Goal: Navigation & Orientation: Find specific page/section

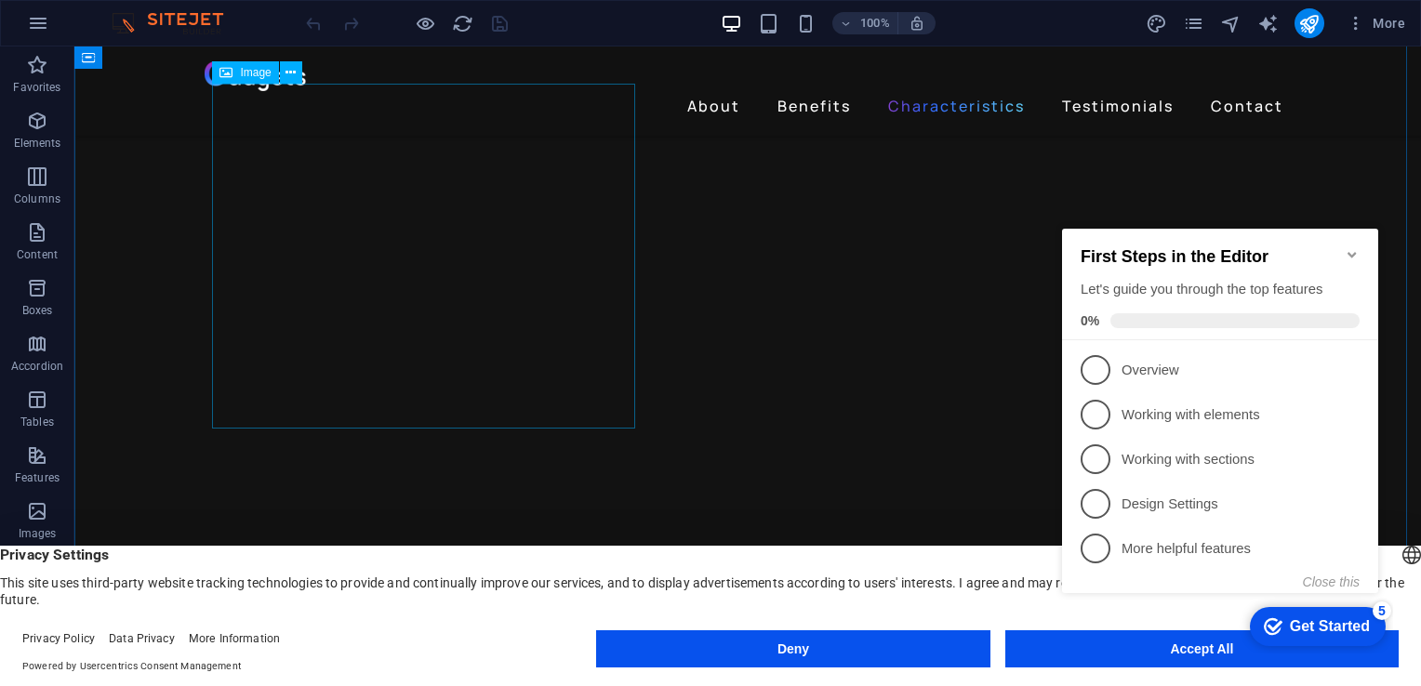
scroll to position [2511, 0]
click at [1354, 247] on icon "Minimize checklist" at bounding box center [1352, 254] width 15 height 15
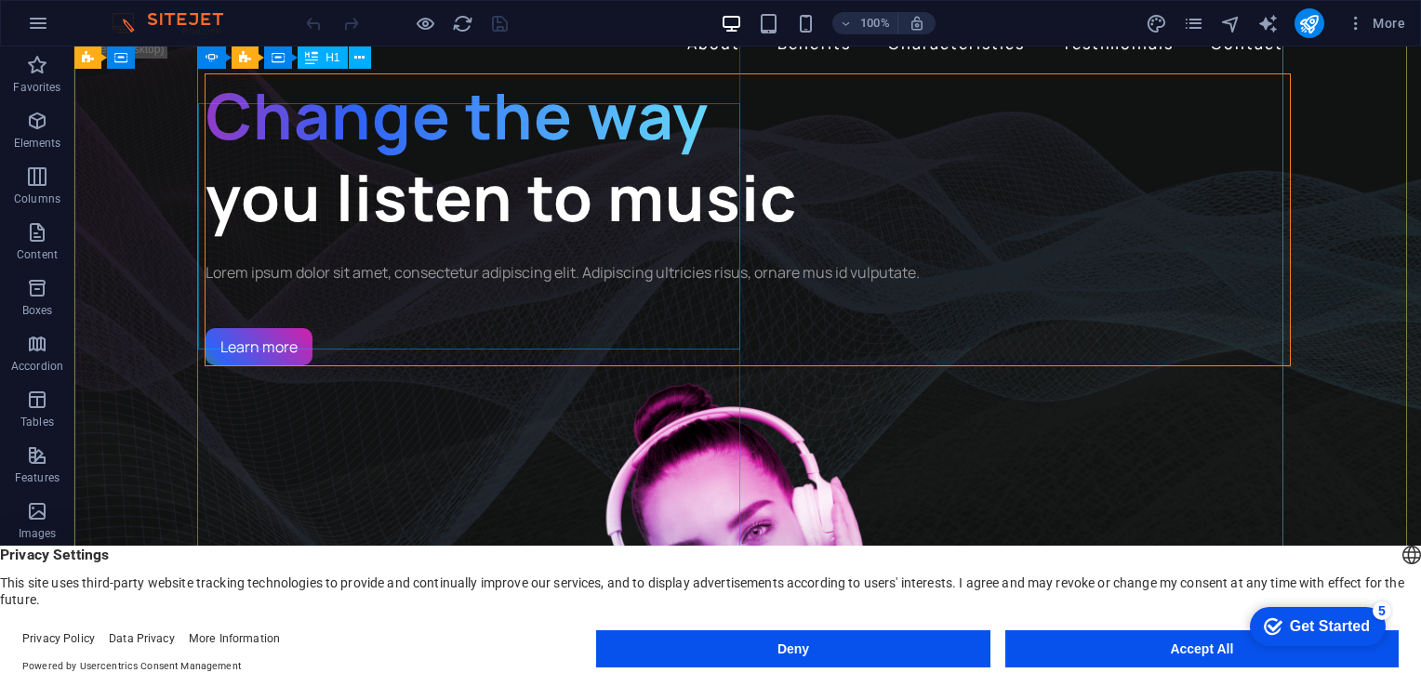
scroll to position [0, 0]
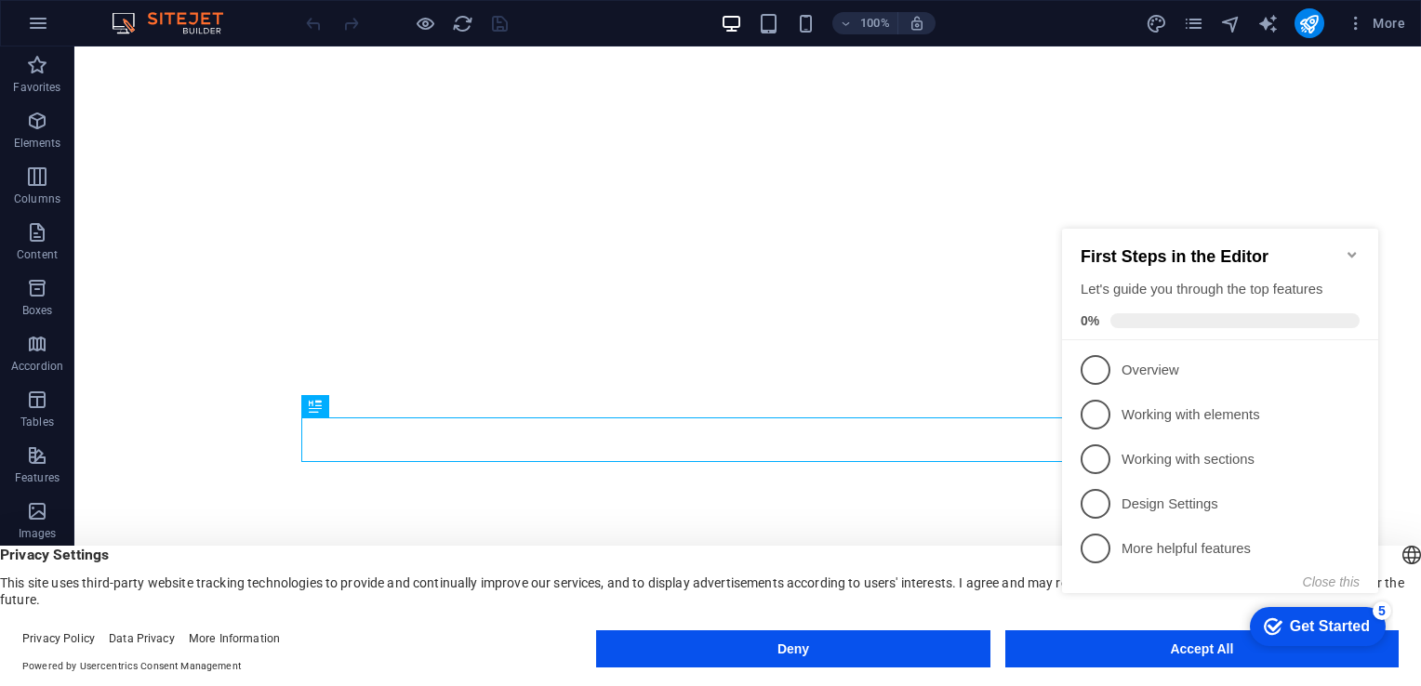
click at [1345, 247] on icon "Minimize checklist" at bounding box center [1352, 254] width 15 height 15
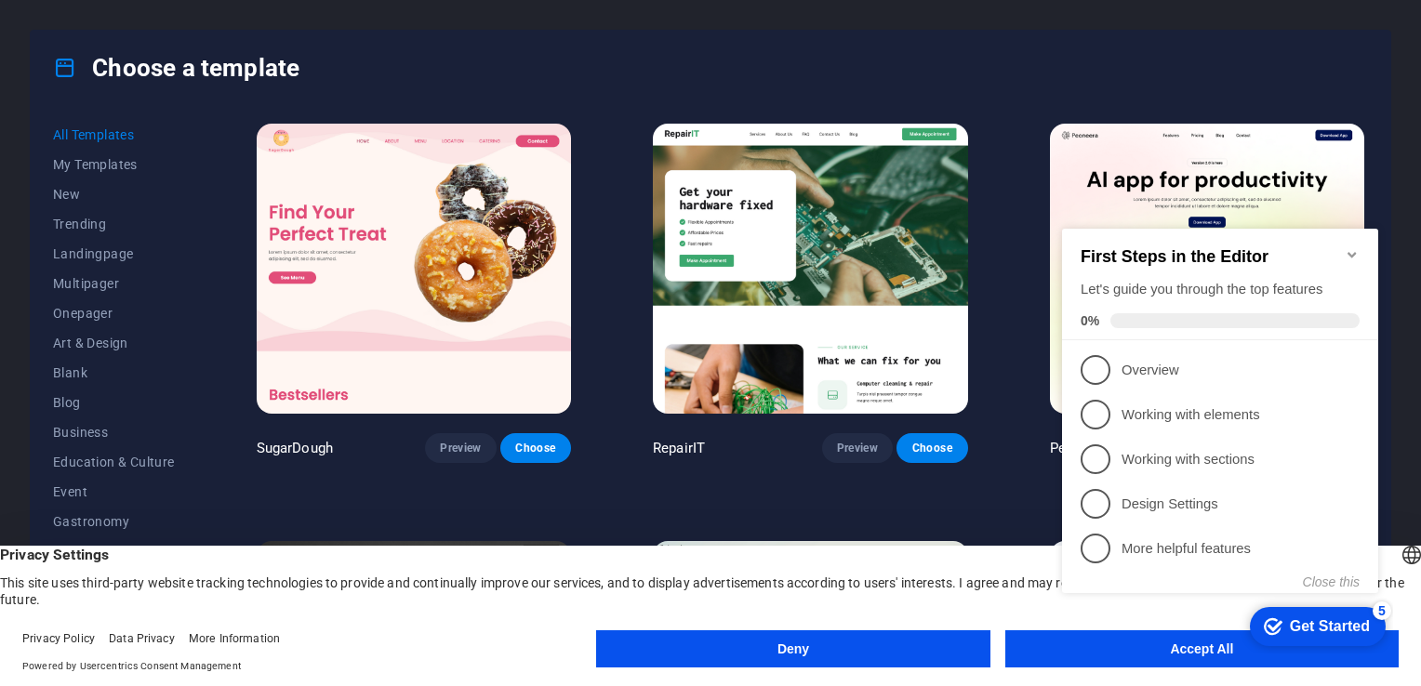
click at [1353, 247] on icon "Minimize checklist" at bounding box center [1352, 254] width 15 height 15
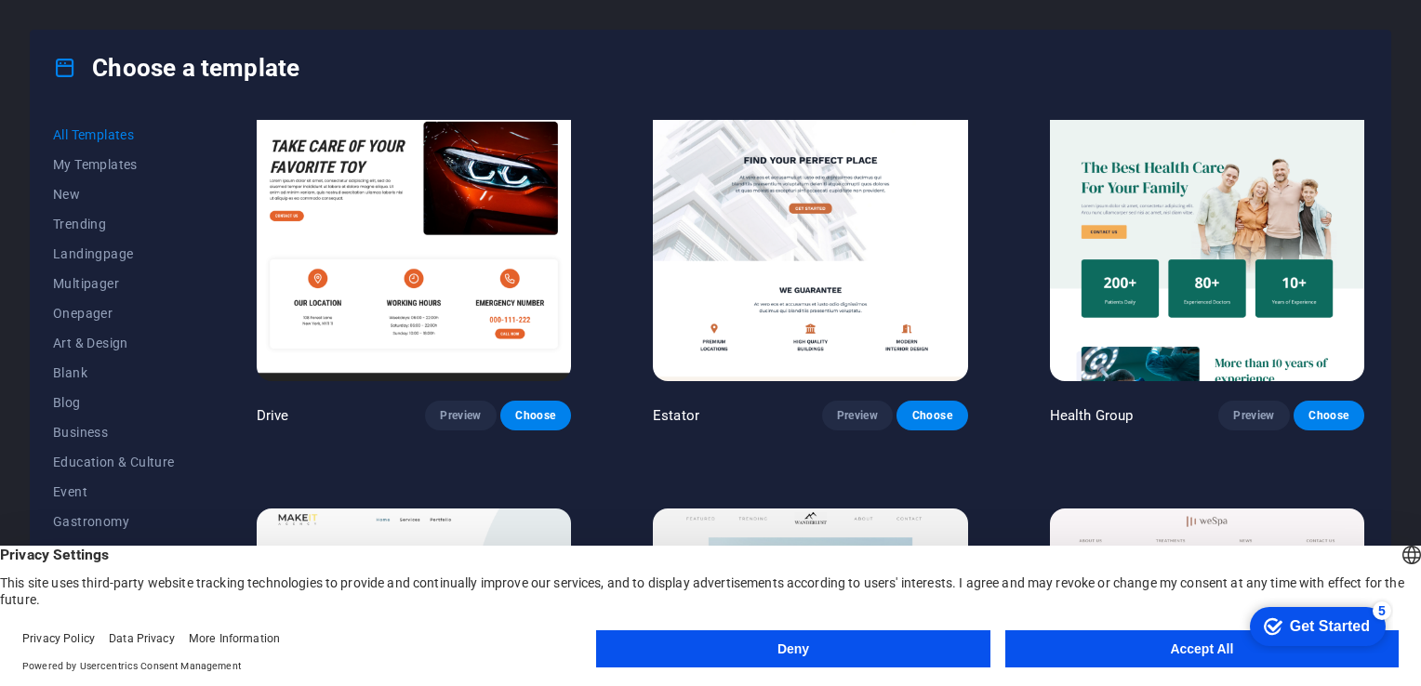
scroll to position [3907, 0]
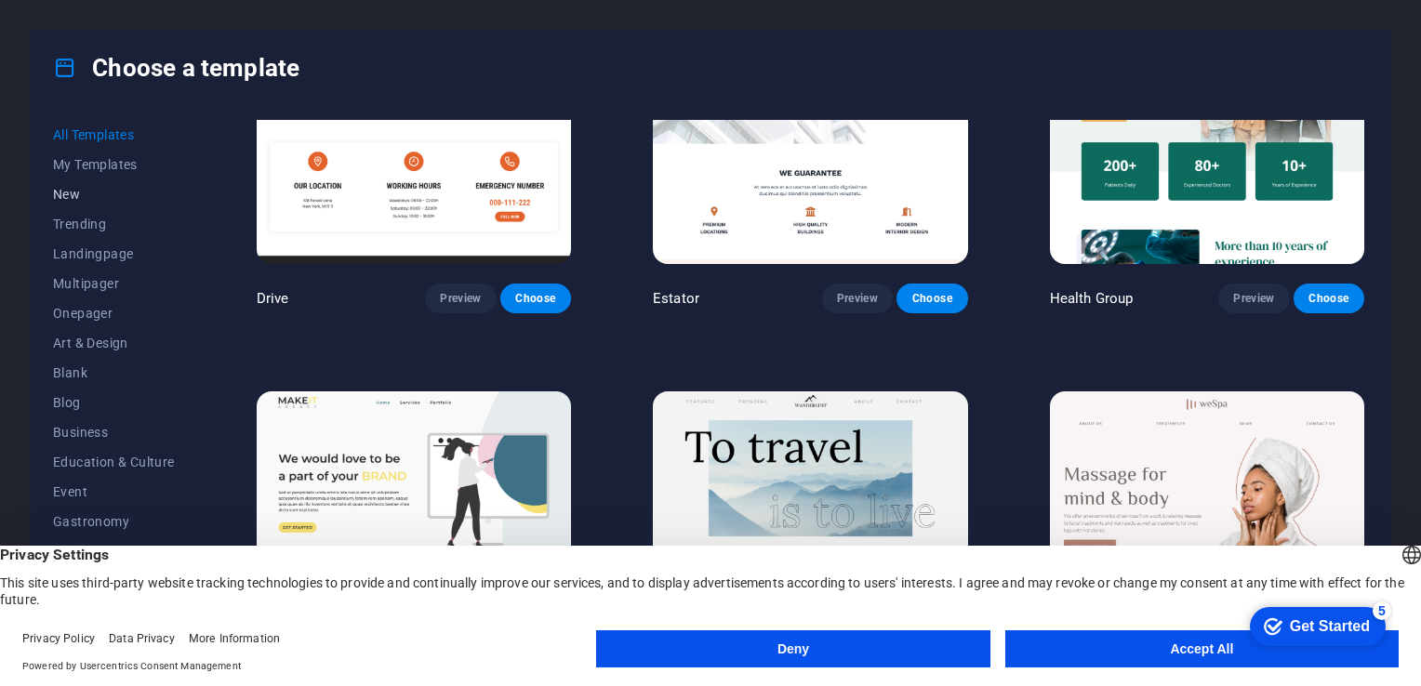
click at [73, 184] on button "New" at bounding box center [114, 195] width 122 height 30
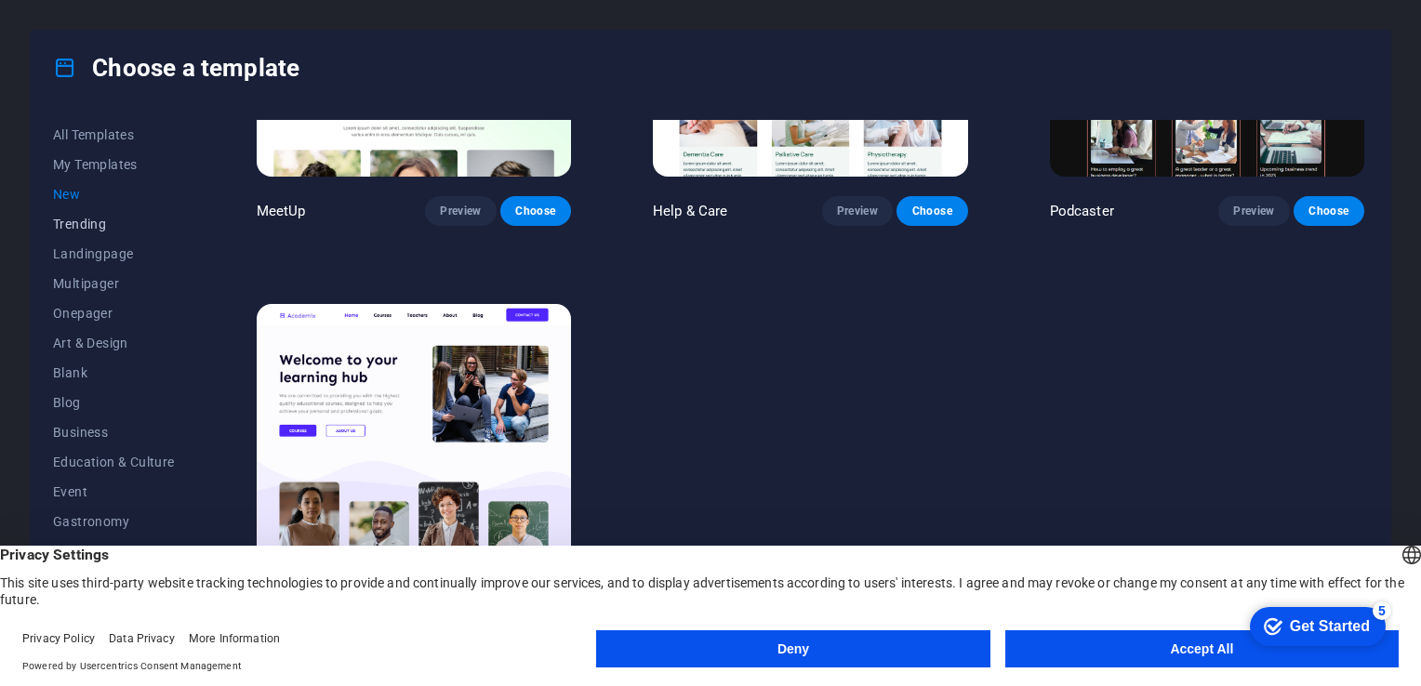
click at [56, 223] on span "Trending" at bounding box center [114, 224] width 122 height 15
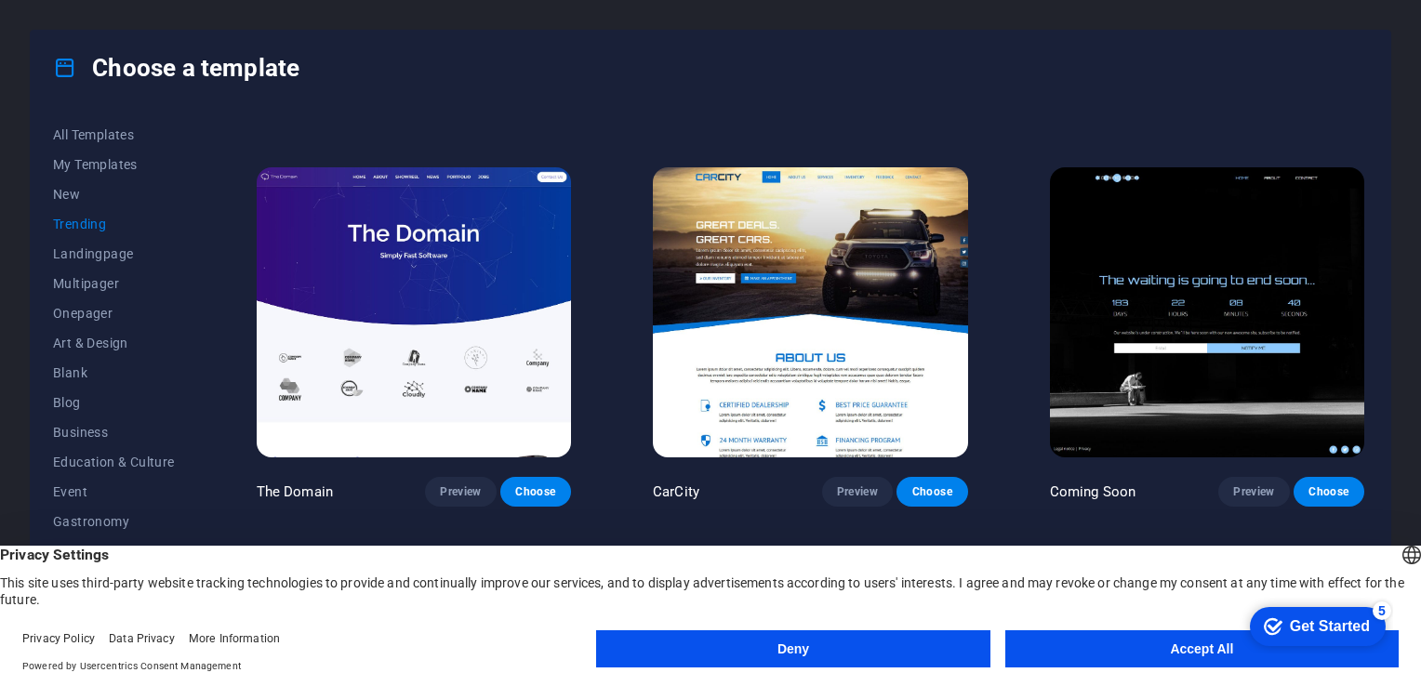
scroll to position [1905, 0]
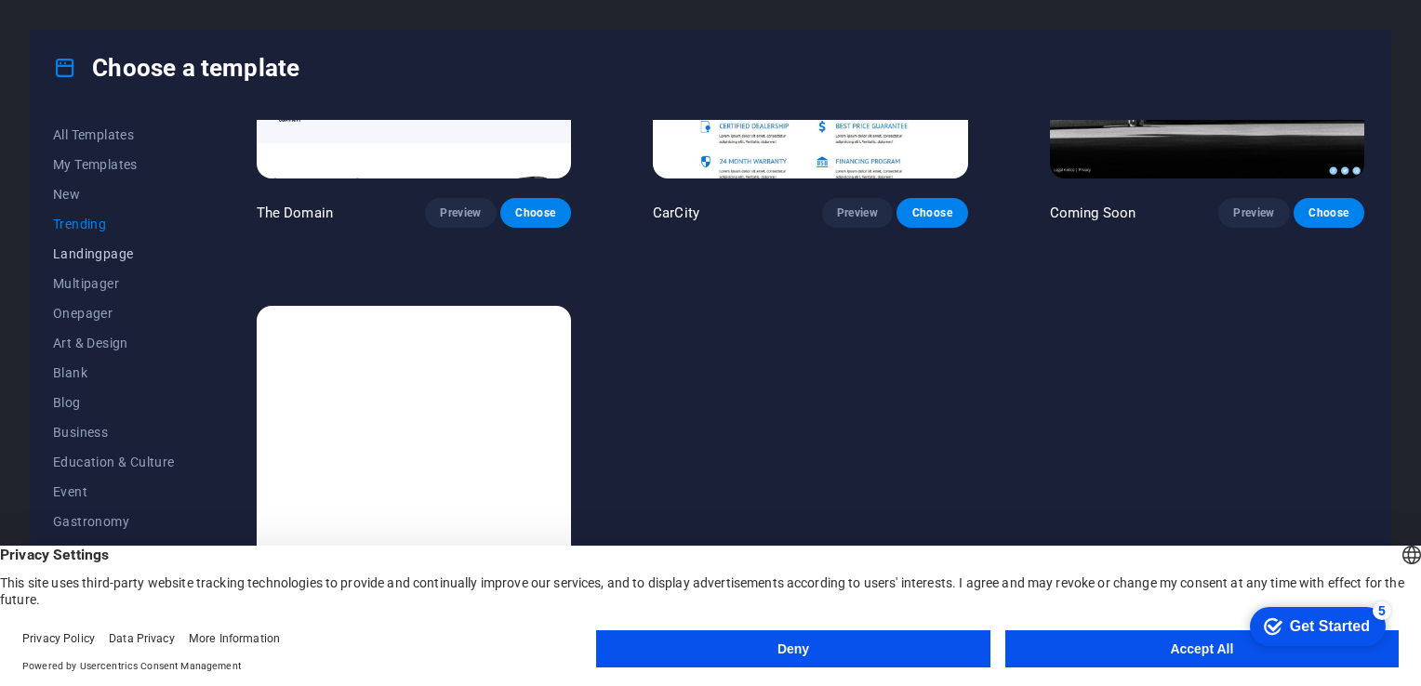
click at [68, 260] on span "Landingpage" at bounding box center [114, 253] width 122 height 15
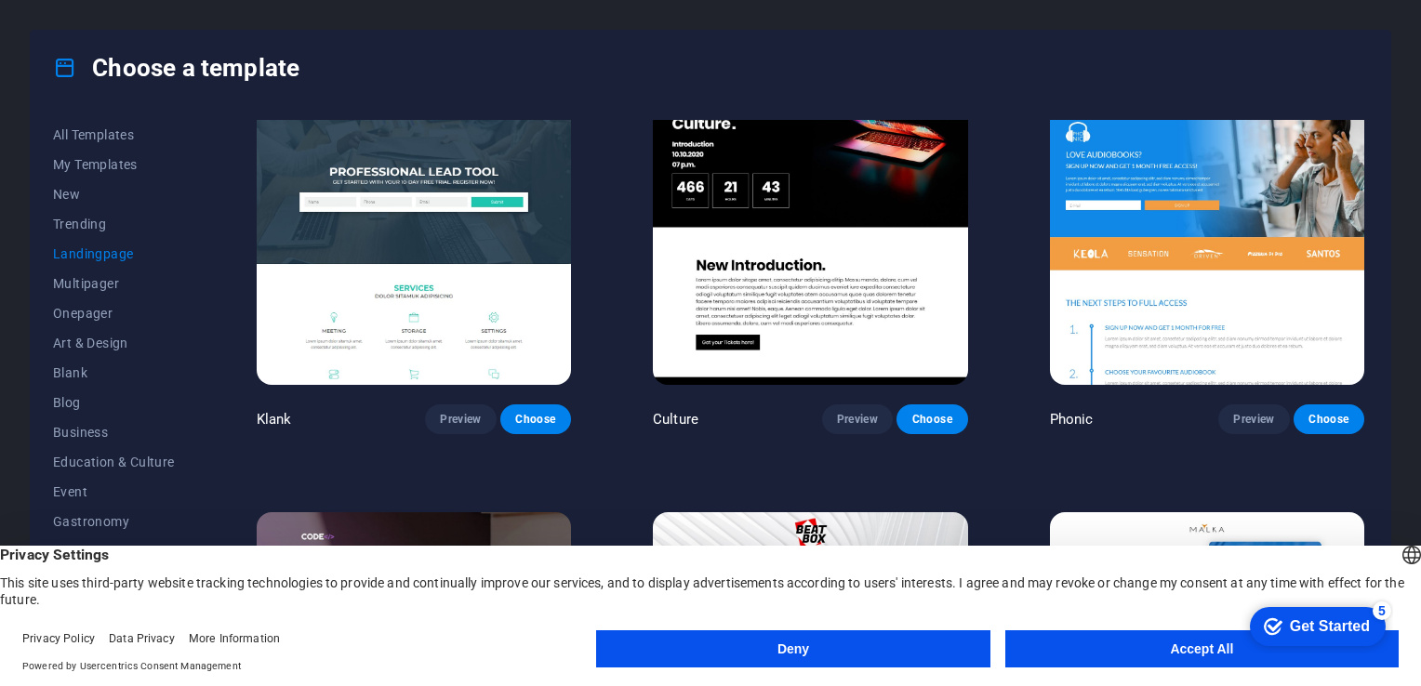
scroll to position [0, 0]
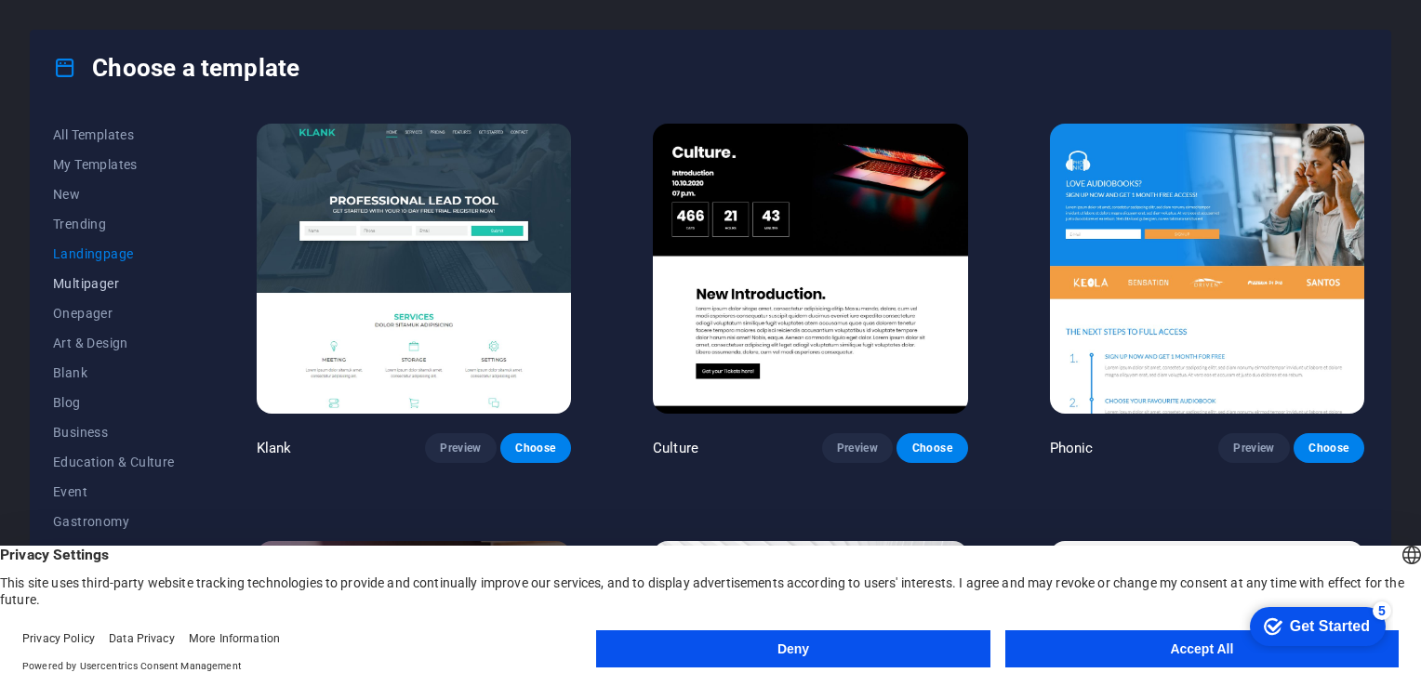
click at [102, 282] on span "Multipager" at bounding box center [114, 283] width 122 height 15
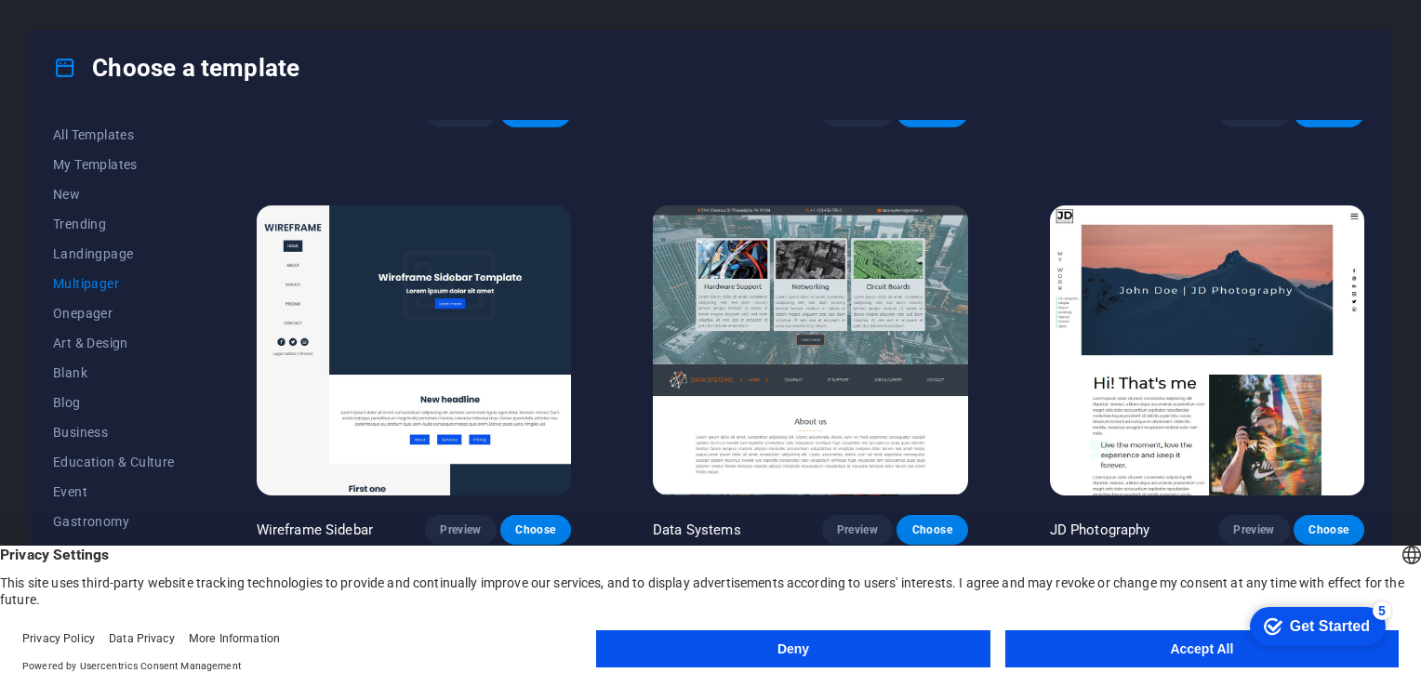
scroll to position [4651, 0]
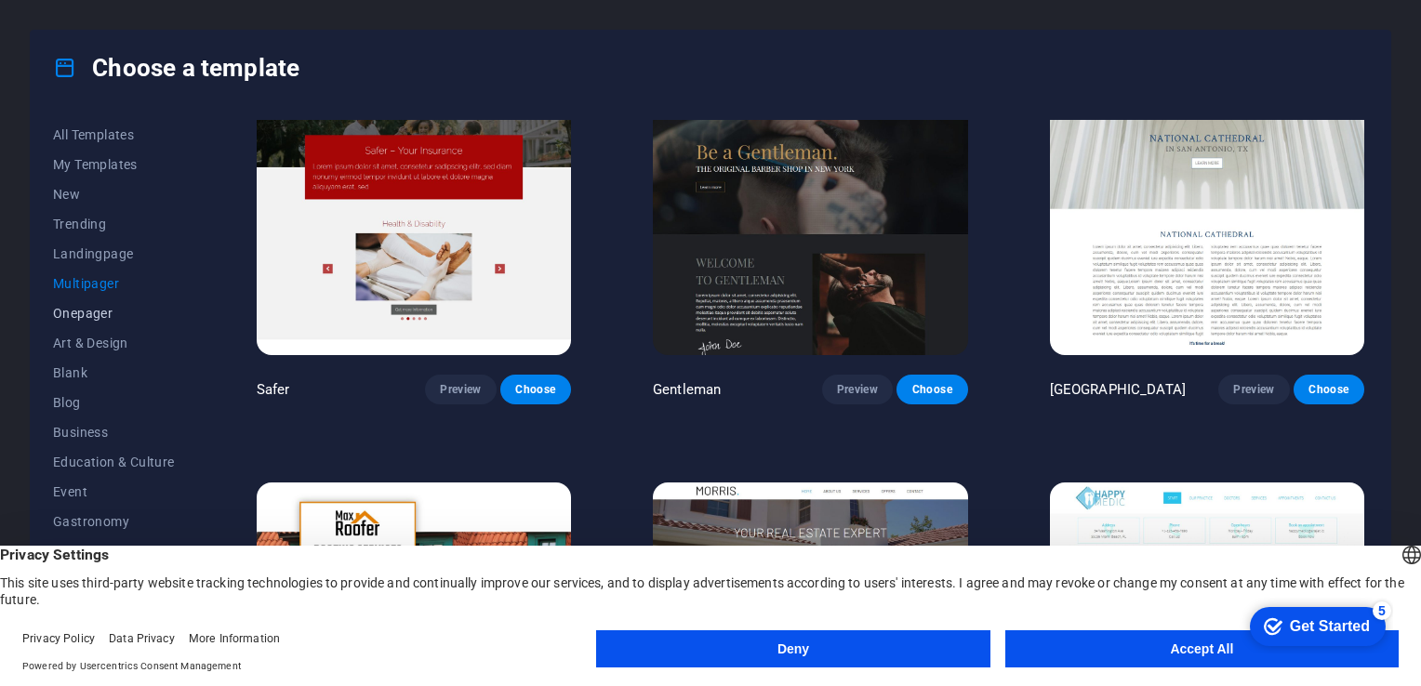
click at [138, 310] on span "Onepager" at bounding box center [114, 313] width 122 height 15
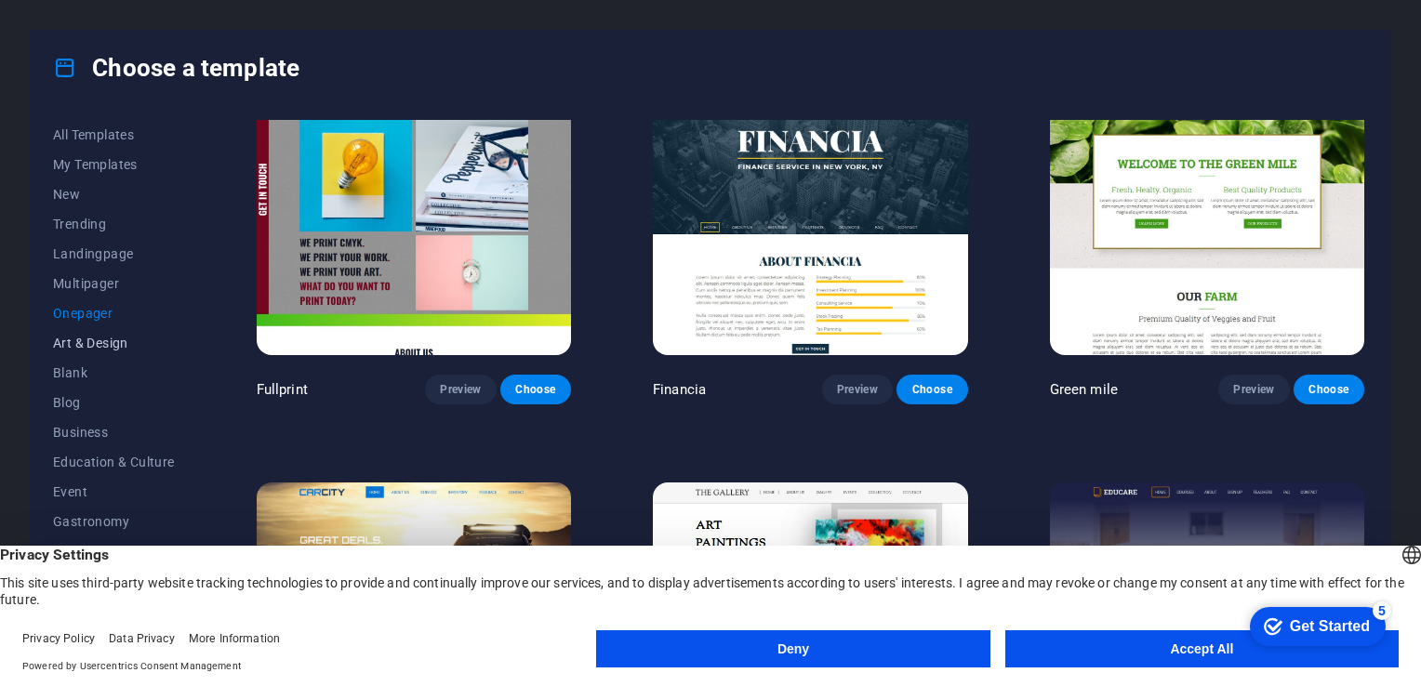
click at [115, 348] on span "Art & Design" at bounding box center [114, 343] width 122 height 15
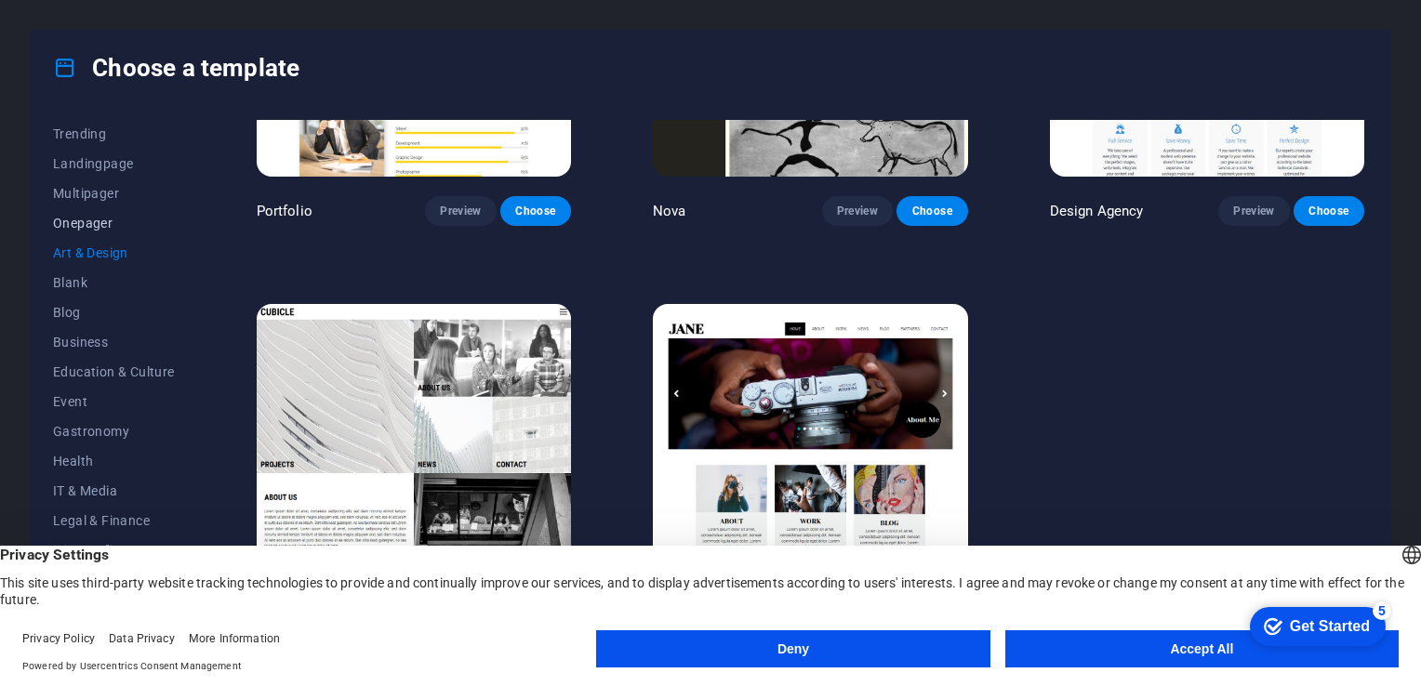
scroll to position [230, 0]
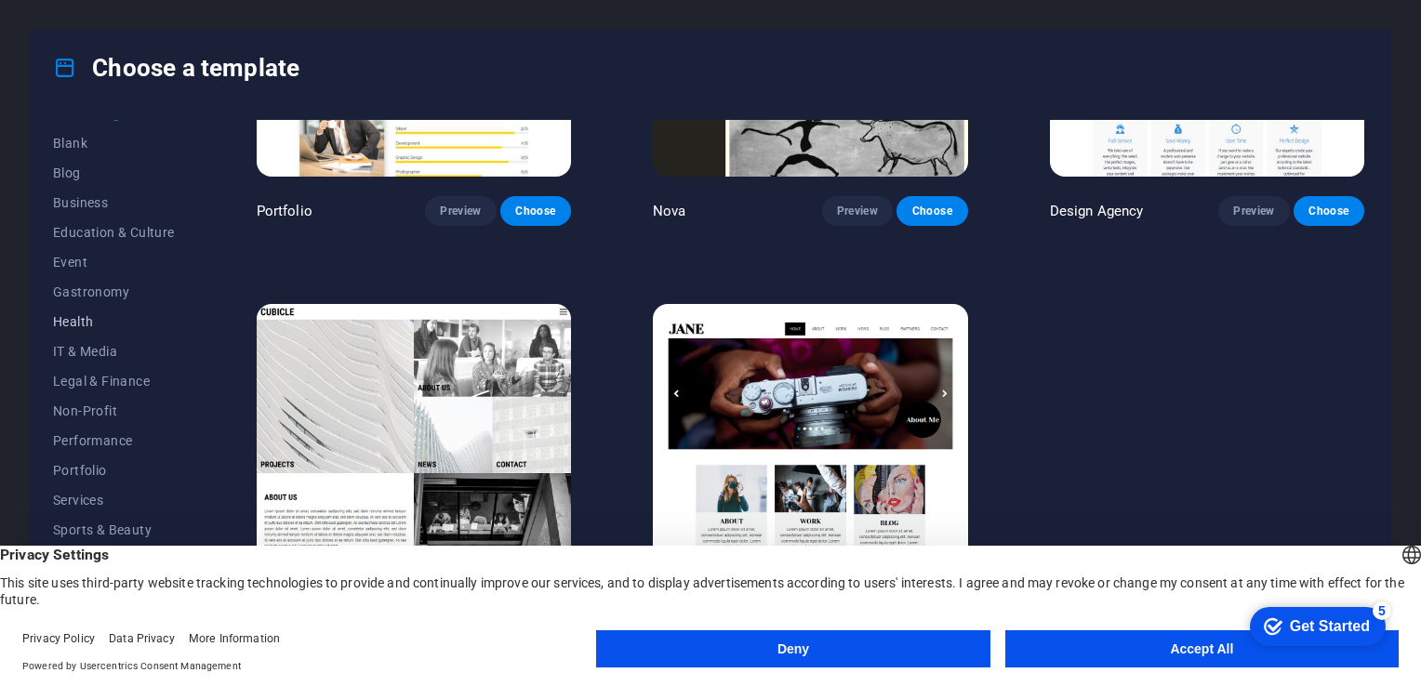
click at [123, 326] on span "Health" at bounding box center [114, 321] width 122 height 15
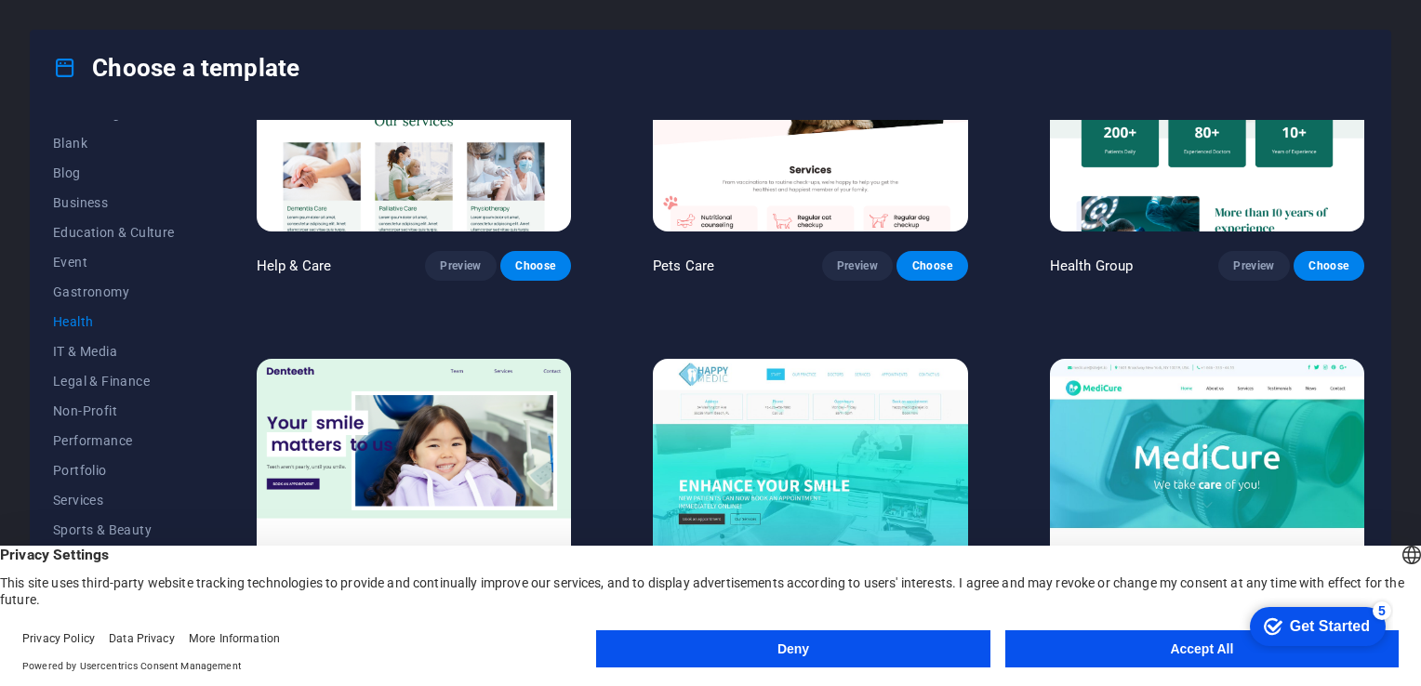
scroll to position [186, 0]
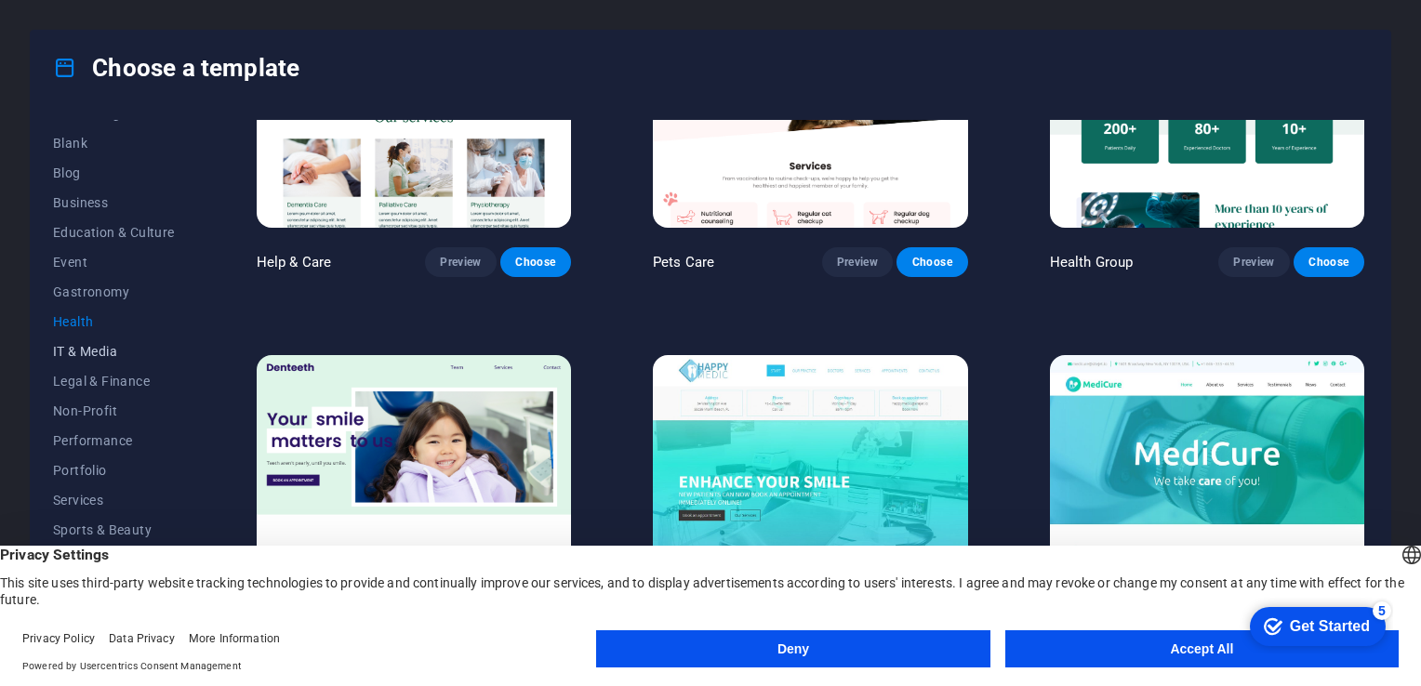
click at [116, 348] on span "IT & Media" at bounding box center [114, 351] width 122 height 15
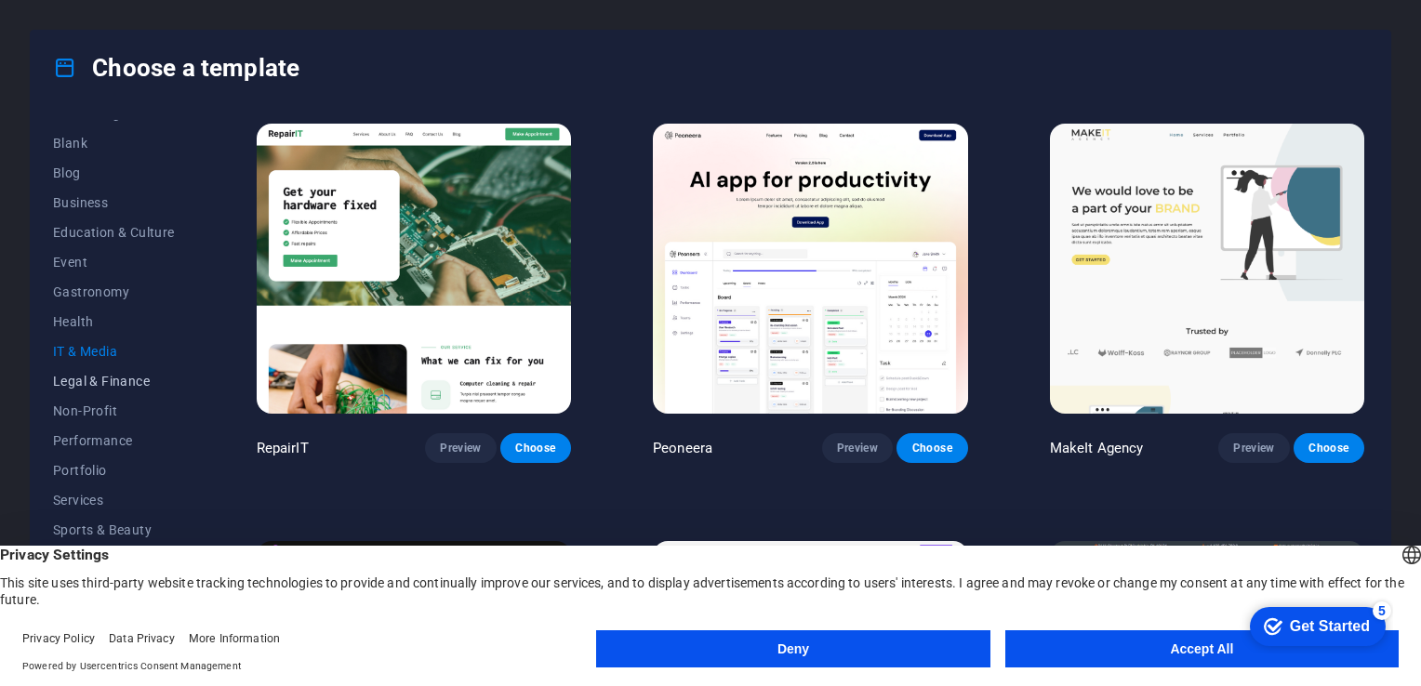
click at [115, 366] on button "Legal & Finance" at bounding box center [114, 381] width 122 height 30
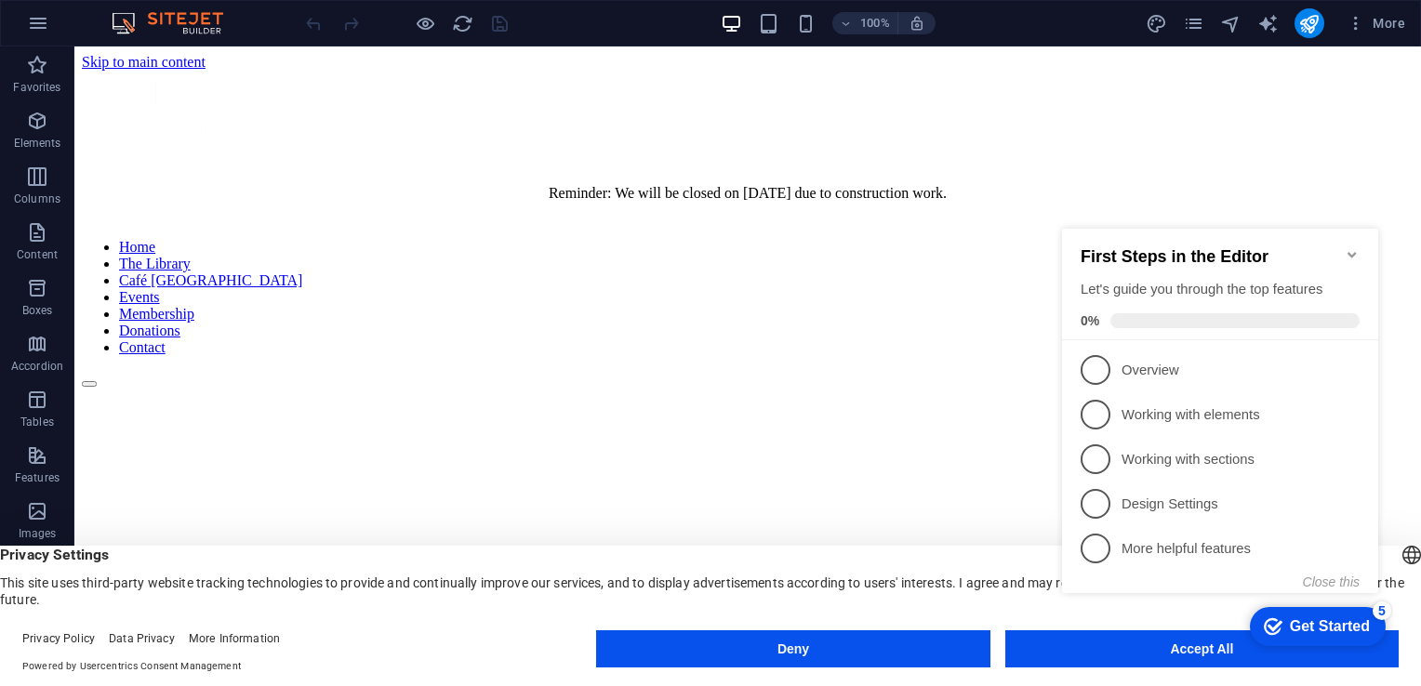
scroll to position [30, 0]
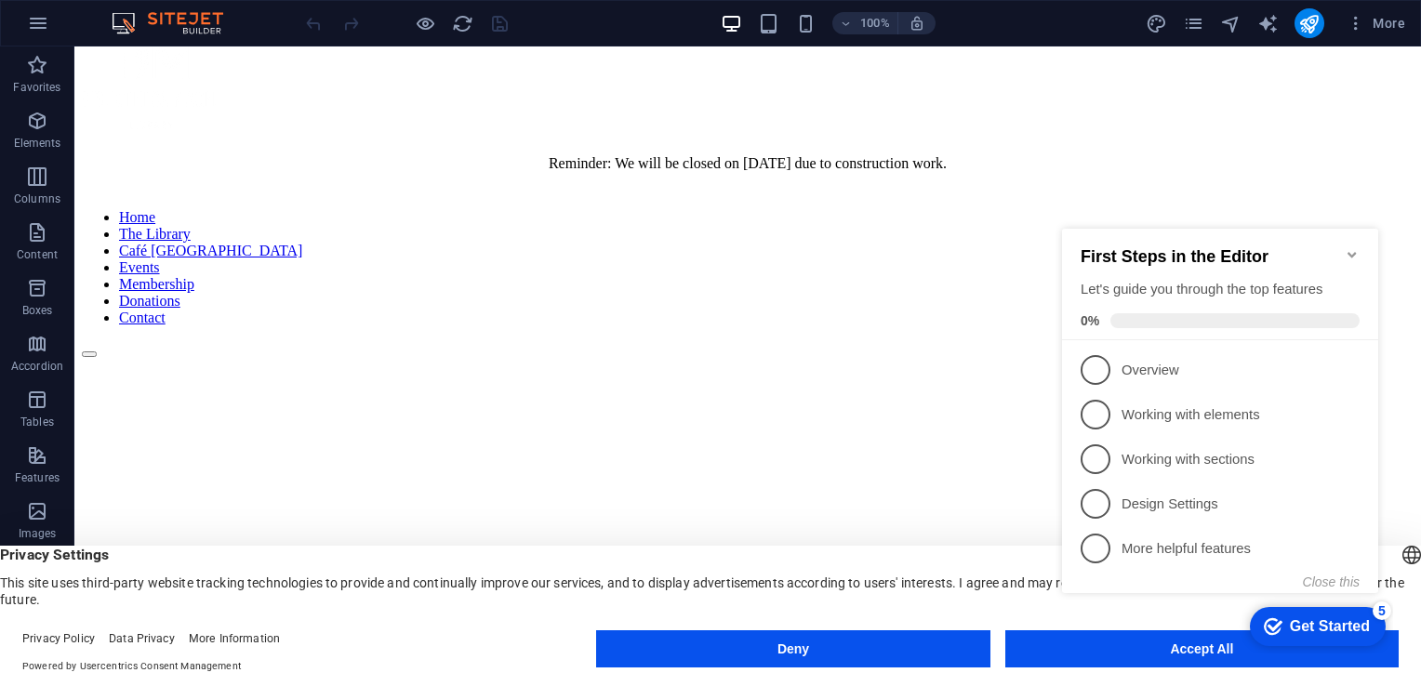
click at [1354, 252] on icon "Minimize checklist" at bounding box center [1352, 255] width 8 height 6
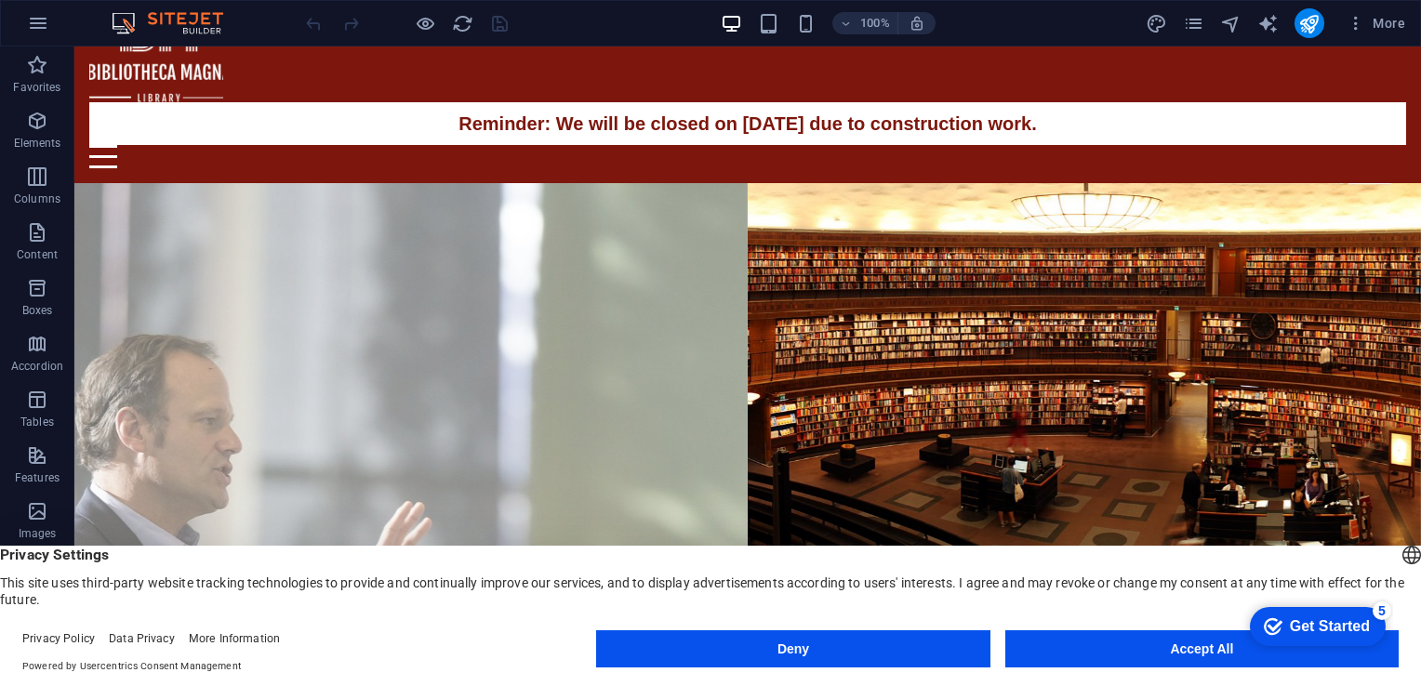
scroll to position [54, 0]
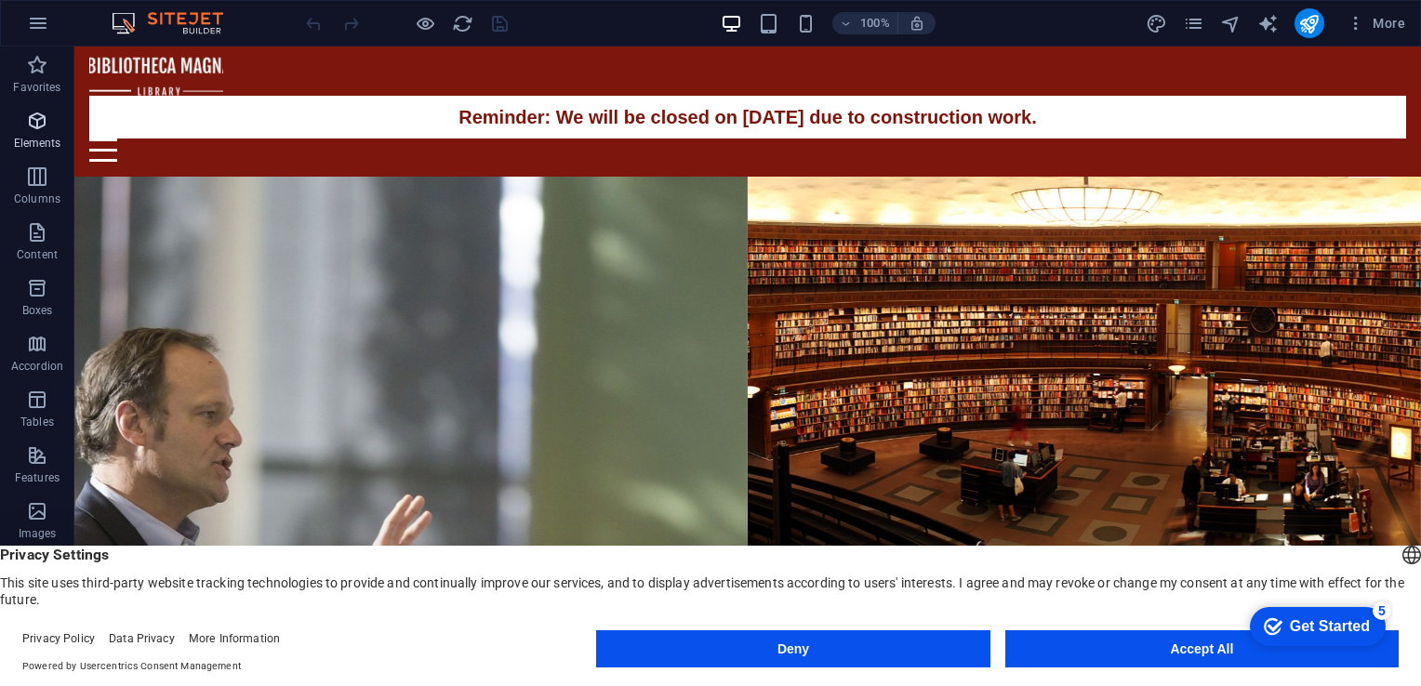
click at [40, 136] on p "Elements" at bounding box center [37, 143] width 47 height 15
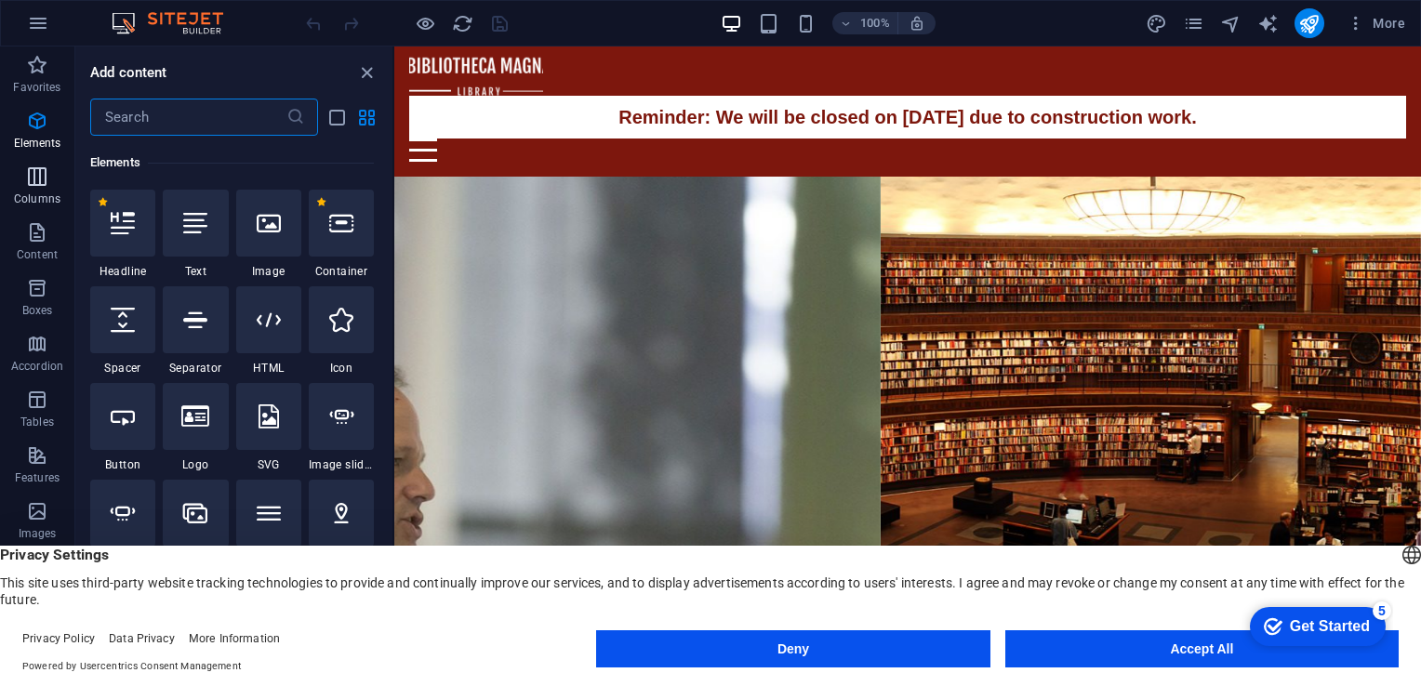
click at [47, 211] on button "Columns" at bounding box center [37, 186] width 74 height 56
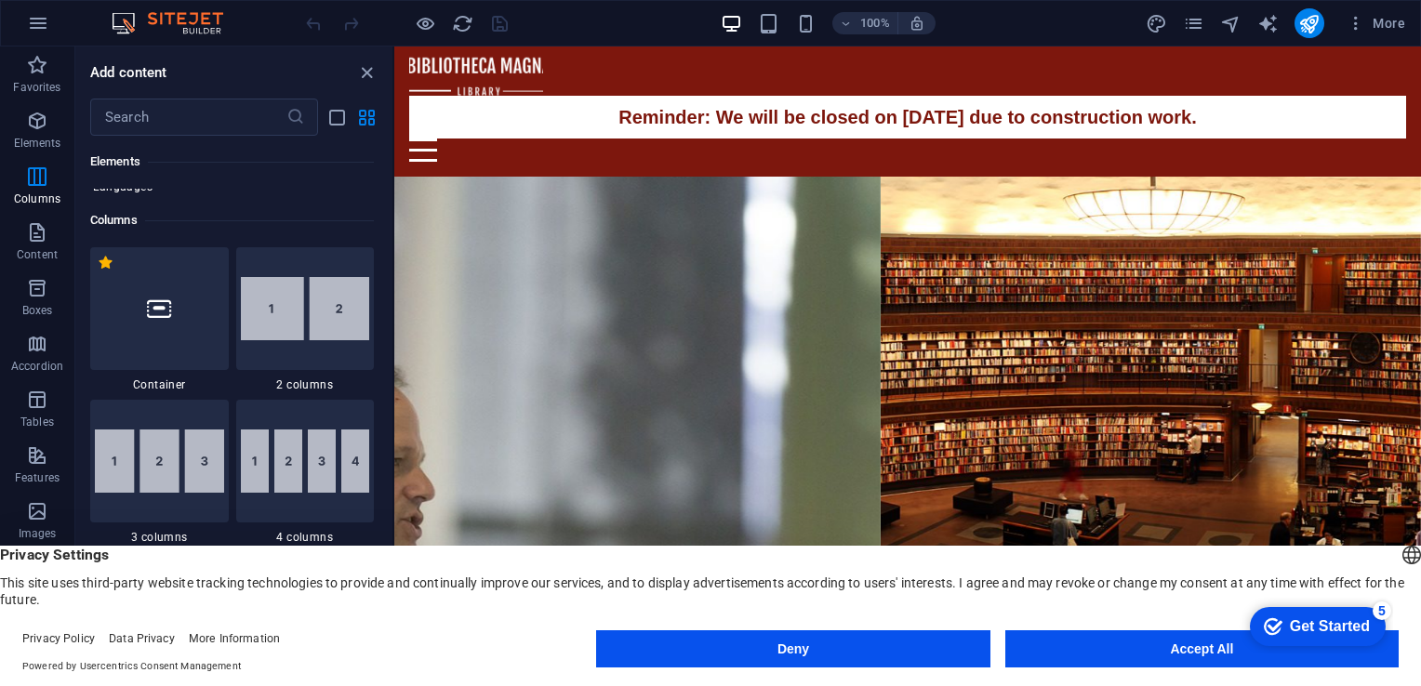
scroll to position [920, 0]
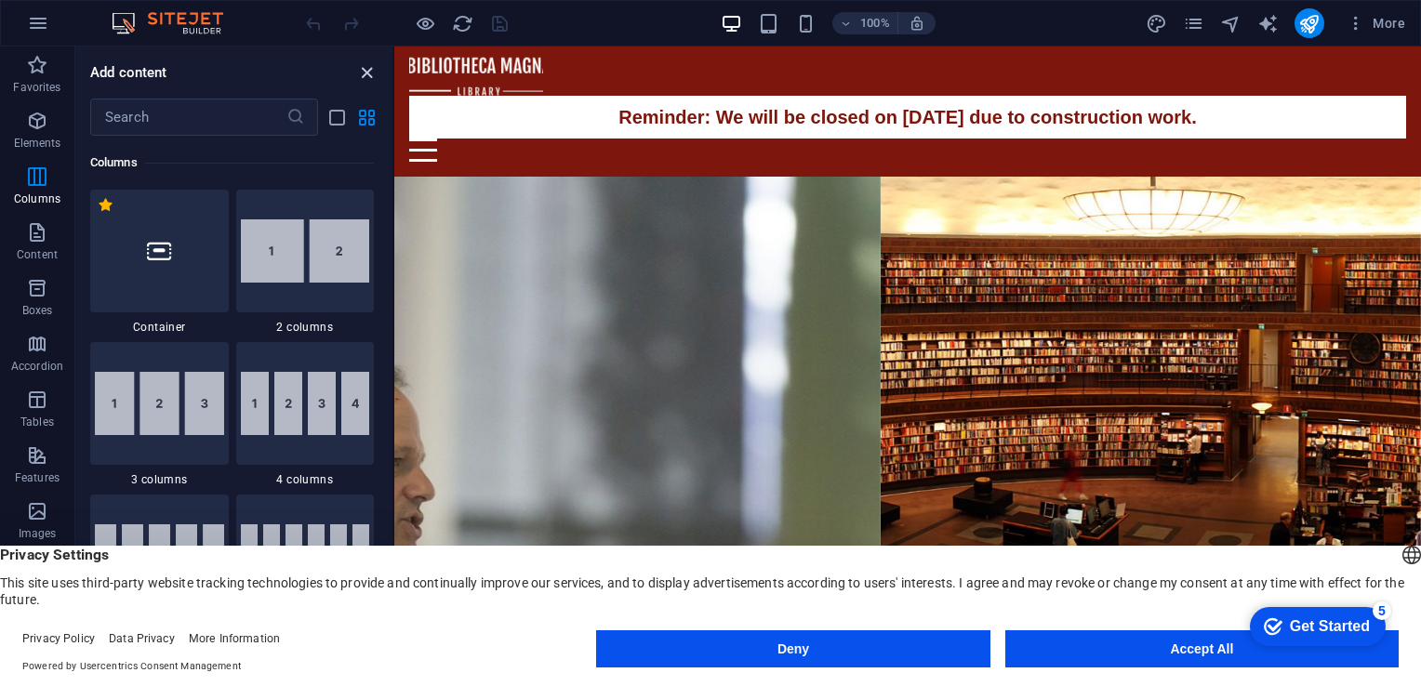
drag, startPoint x: 366, startPoint y: 73, endPoint x: 275, endPoint y: 41, distance: 95.6
click at [366, 73] on icon "close panel" at bounding box center [366, 72] width 21 height 21
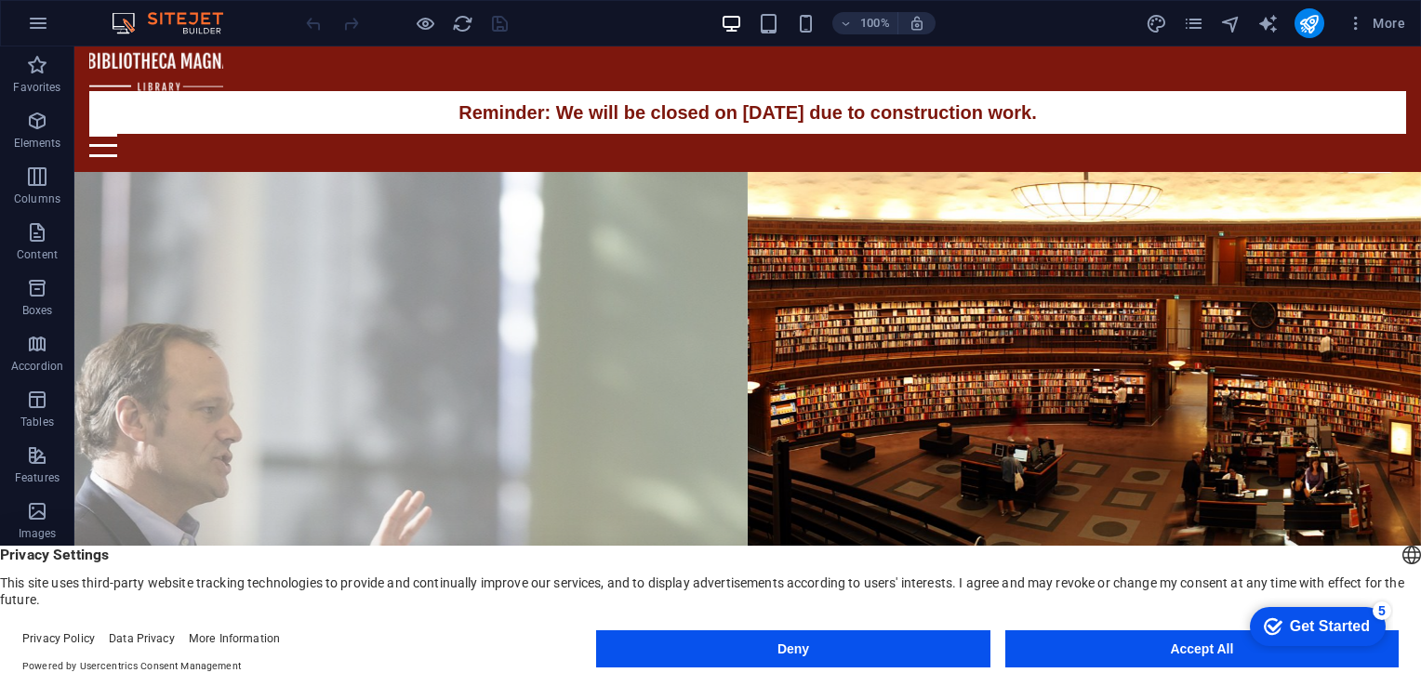
scroll to position [0, 0]
